Goal: Information Seeking & Learning: Learn about a topic

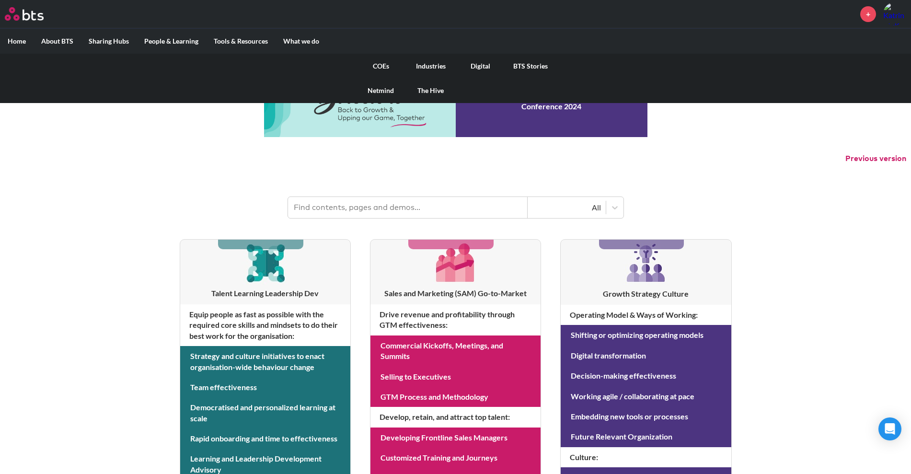
click at [384, 67] on link "COEs" at bounding box center [381, 66] width 50 height 25
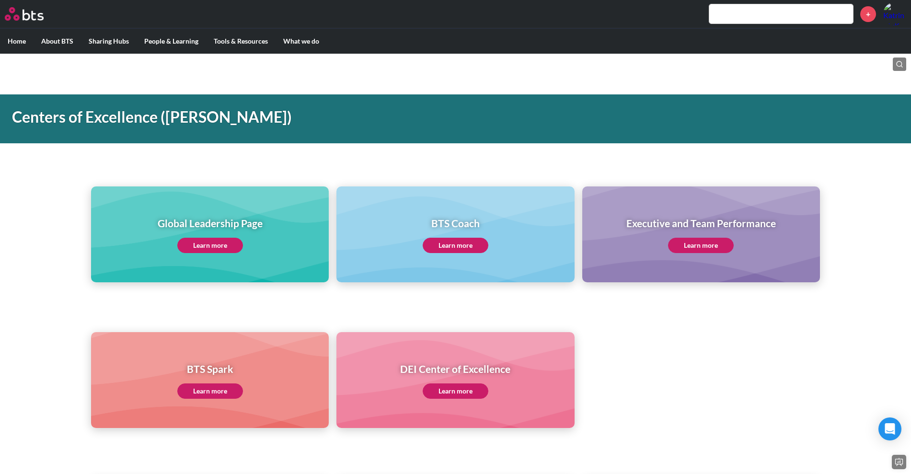
click at [208, 250] on link "Learn more" at bounding box center [210, 245] width 66 height 15
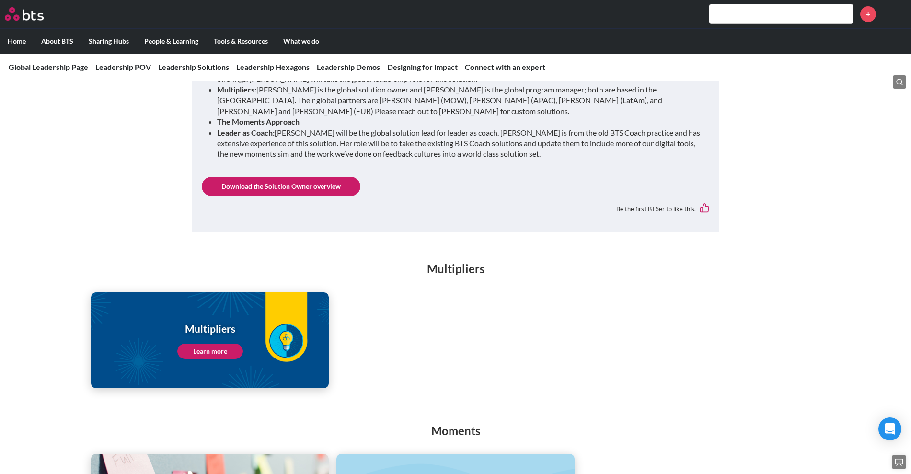
scroll to position [1122, 0]
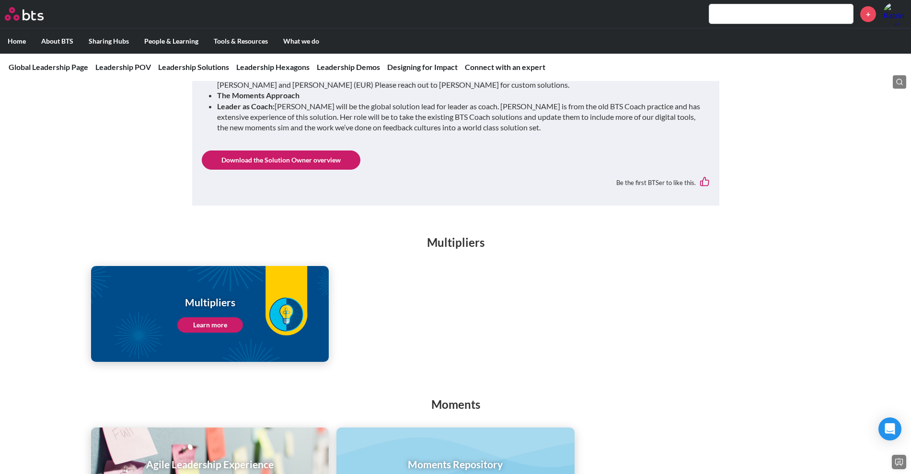
click at [206, 317] on link "Learn more" at bounding box center [210, 324] width 66 height 15
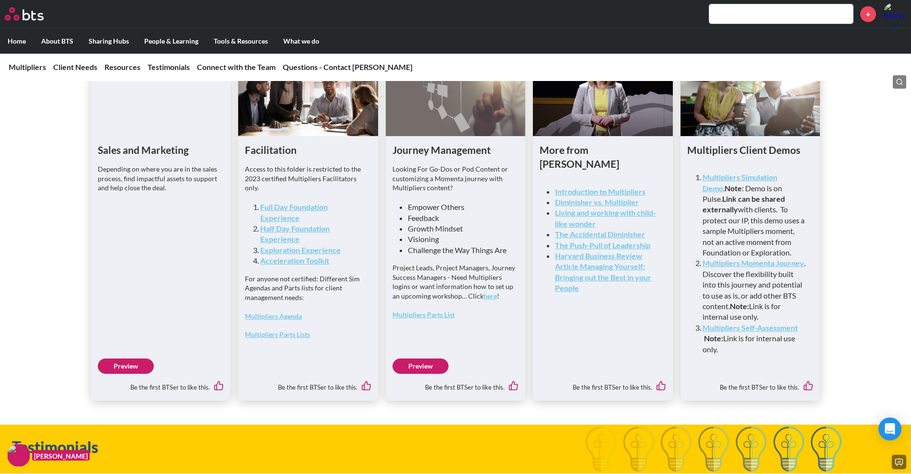
scroll to position [2465, 0]
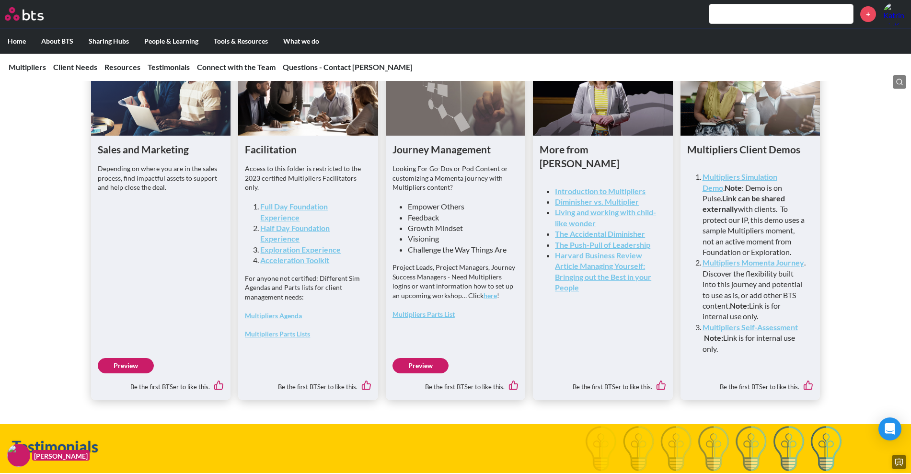
click at [310, 254] on link "Exploration Experience" at bounding box center [300, 249] width 81 height 9
click at [285, 243] on link "Half Day Foundation Experience" at bounding box center [295, 233] width 70 height 20
click at [278, 221] on link "Full Day Foundation Experience" at bounding box center [294, 212] width 68 height 20
